Goal: Task Accomplishment & Management: Use online tool/utility

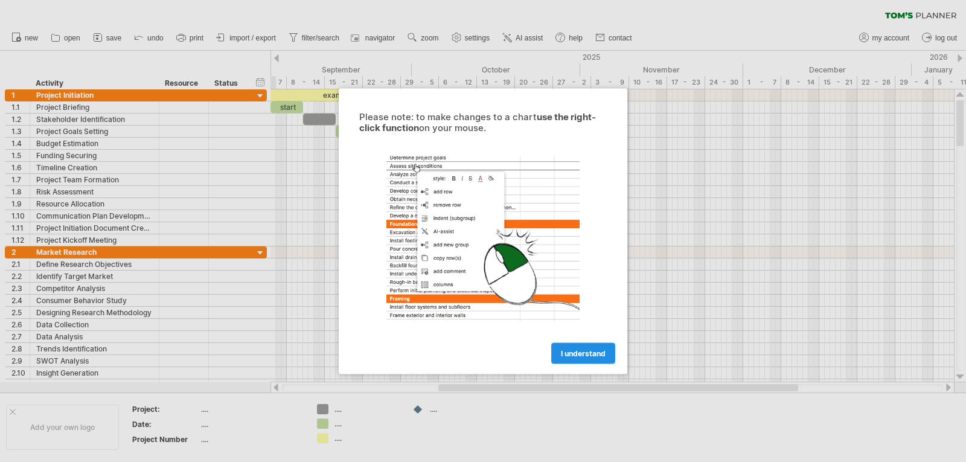
click at [595, 353] on span "I understand" at bounding box center [583, 352] width 45 height 9
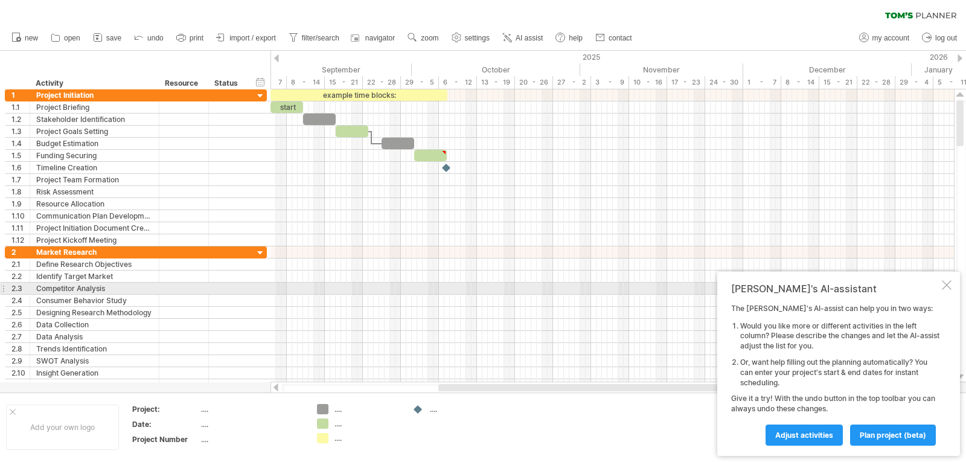
click at [945, 283] on div at bounding box center [947, 285] width 10 height 10
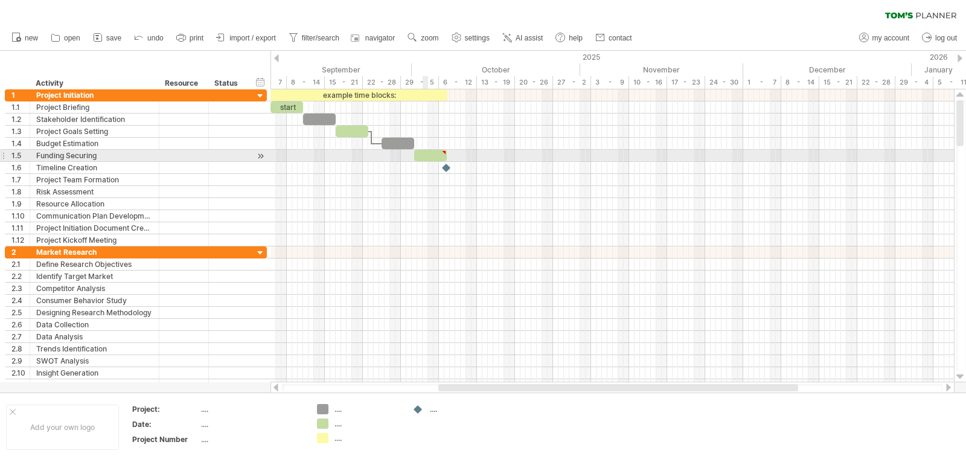
type textarea "**********"
drag, startPoint x: 417, startPoint y: 157, endPoint x: 405, endPoint y: 159, distance: 12.8
click at [405, 159] on div at bounding box center [417, 155] width 33 height 11
drag, startPoint x: 434, startPoint y: 154, endPoint x: 472, endPoint y: 154, distance: 38.6
click at [472, 154] on span at bounding box center [471, 155] width 5 height 11
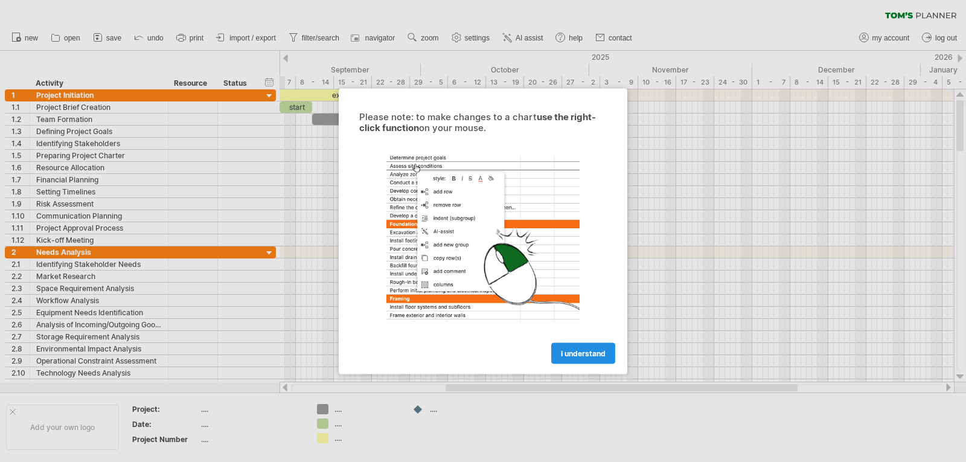
click at [594, 350] on span "I understand" at bounding box center [583, 352] width 45 height 9
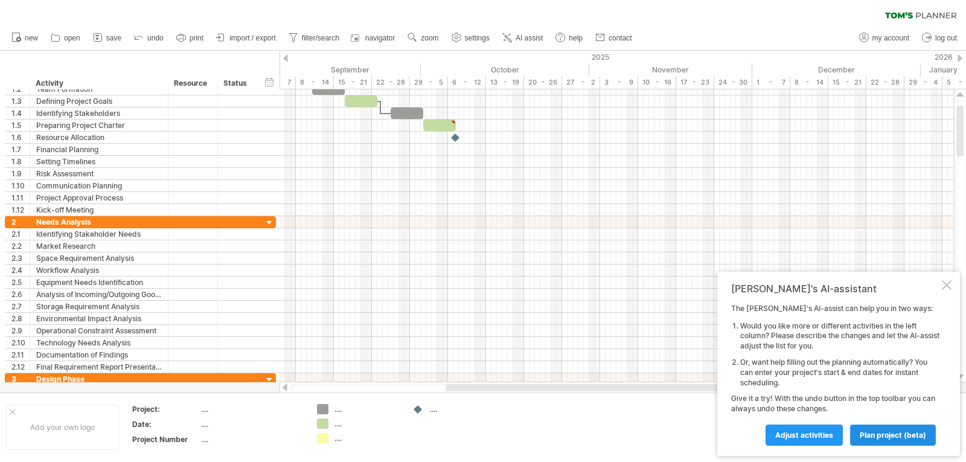
click at [883, 435] on span "plan project (beta)" at bounding box center [893, 435] width 66 height 9
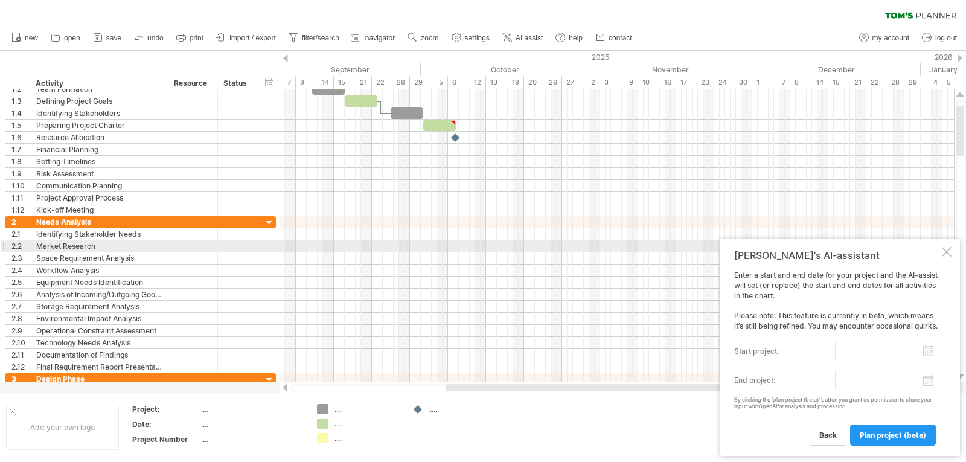
click at [947, 247] on div at bounding box center [947, 252] width 10 height 10
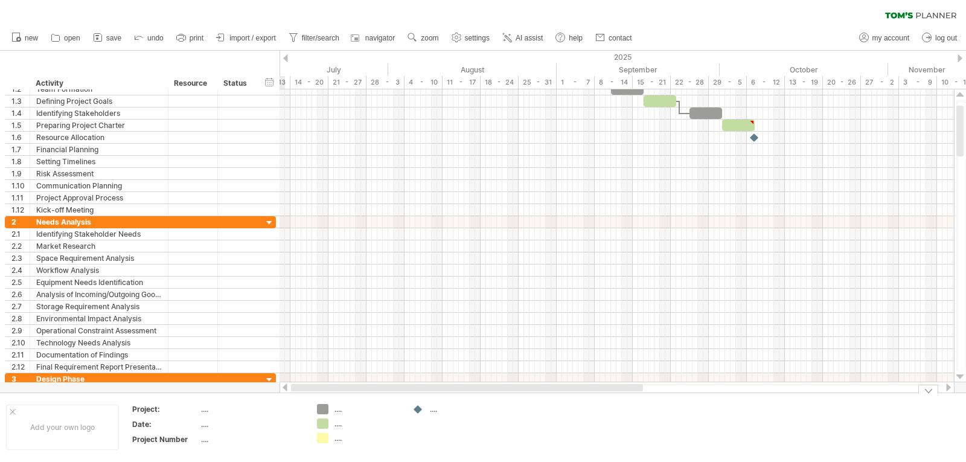
drag, startPoint x: 784, startPoint y: 388, endPoint x: 583, endPoint y: 394, distance: 201.2
click at [583, 394] on div "Trying to reach [DOMAIN_NAME] Connected again... 0% clear filter new 1" at bounding box center [483, 231] width 966 height 462
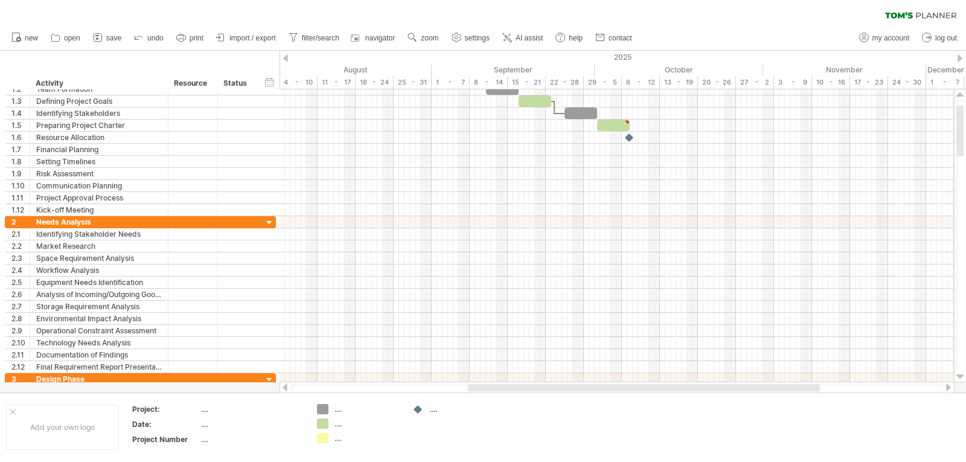
drag, startPoint x: 530, startPoint y: 385, endPoint x: 542, endPoint y: 304, distance: 81.7
click at [581, 384] on div at bounding box center [644, 387] width 352 height 7
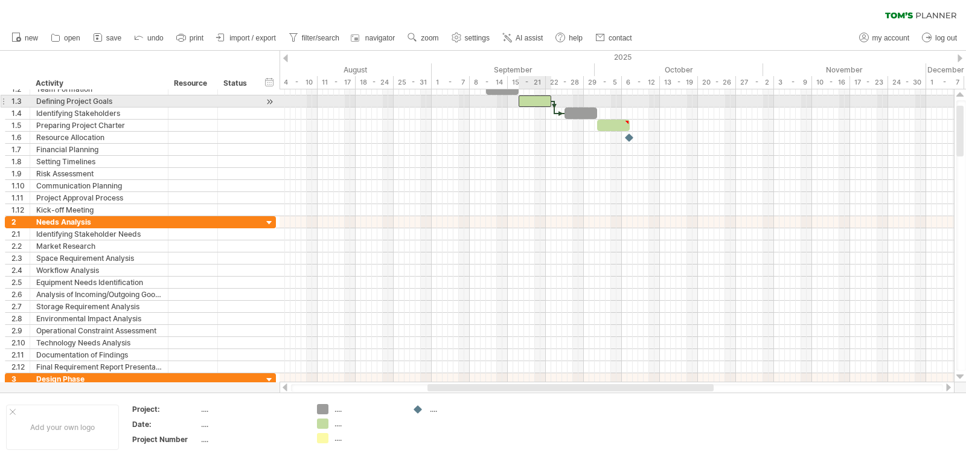
click at [530, 103] on div at bounding box center [535, 100] width 33 height 11
